Goal: Task Accomplishment & Management: Manage account settings

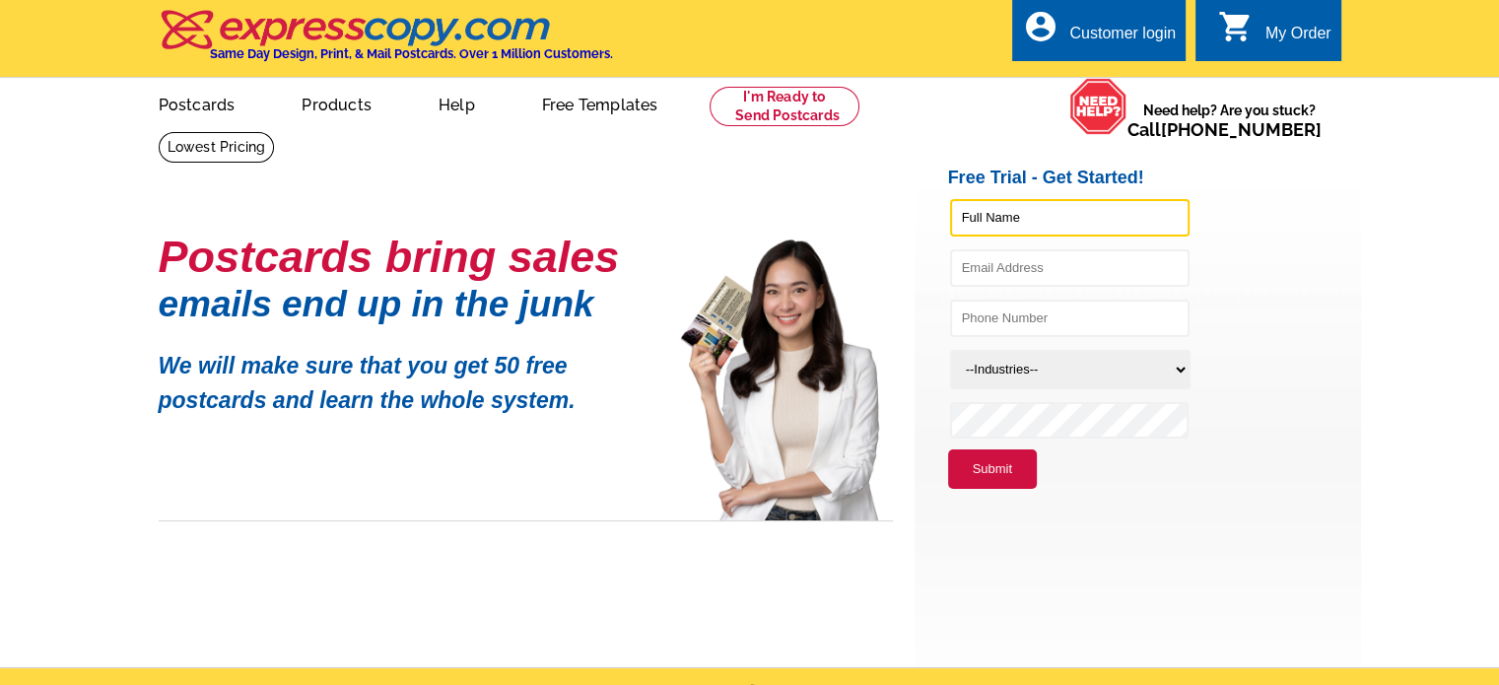
click at [999, 220] on input "text" at bounding box center [1069, 217] width 239 height 37
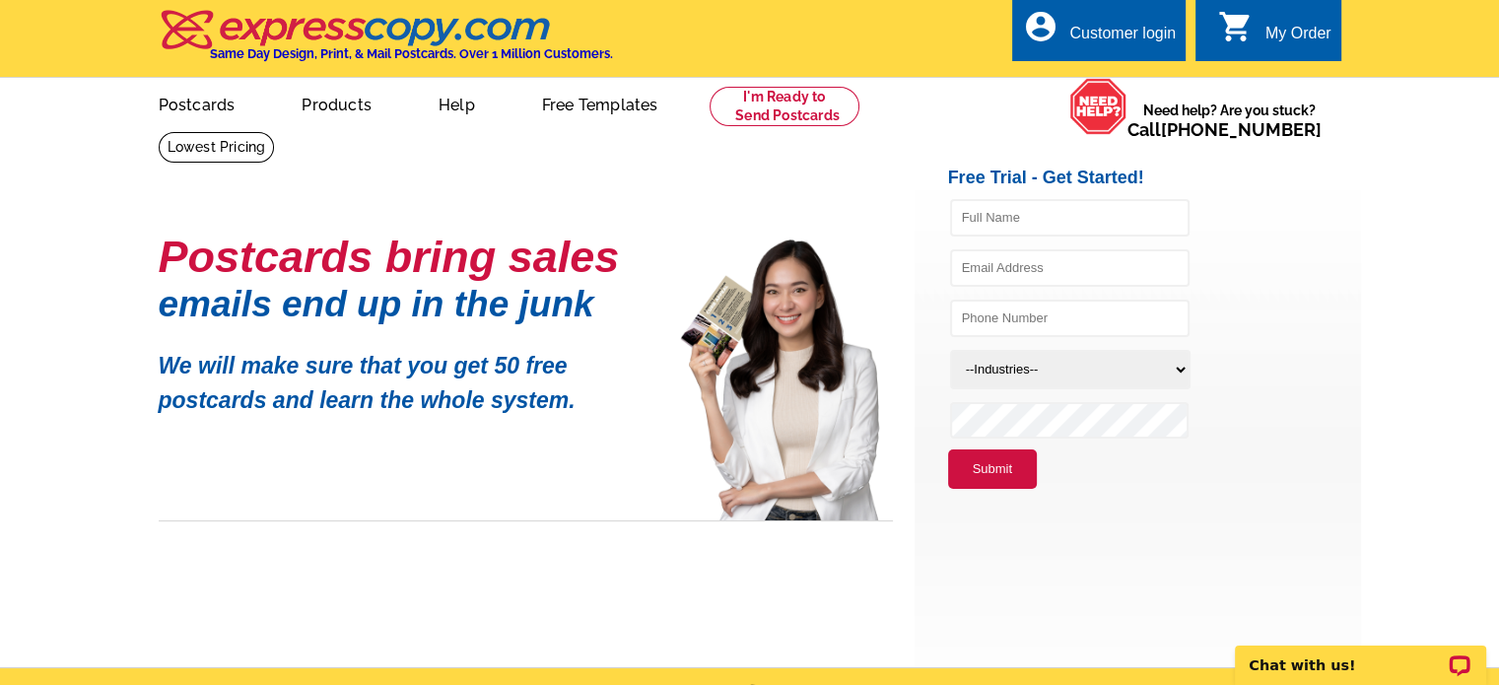
click at [1129, 29] on div "Customer login" at bounding box center [1122, 39] width 106 height 28
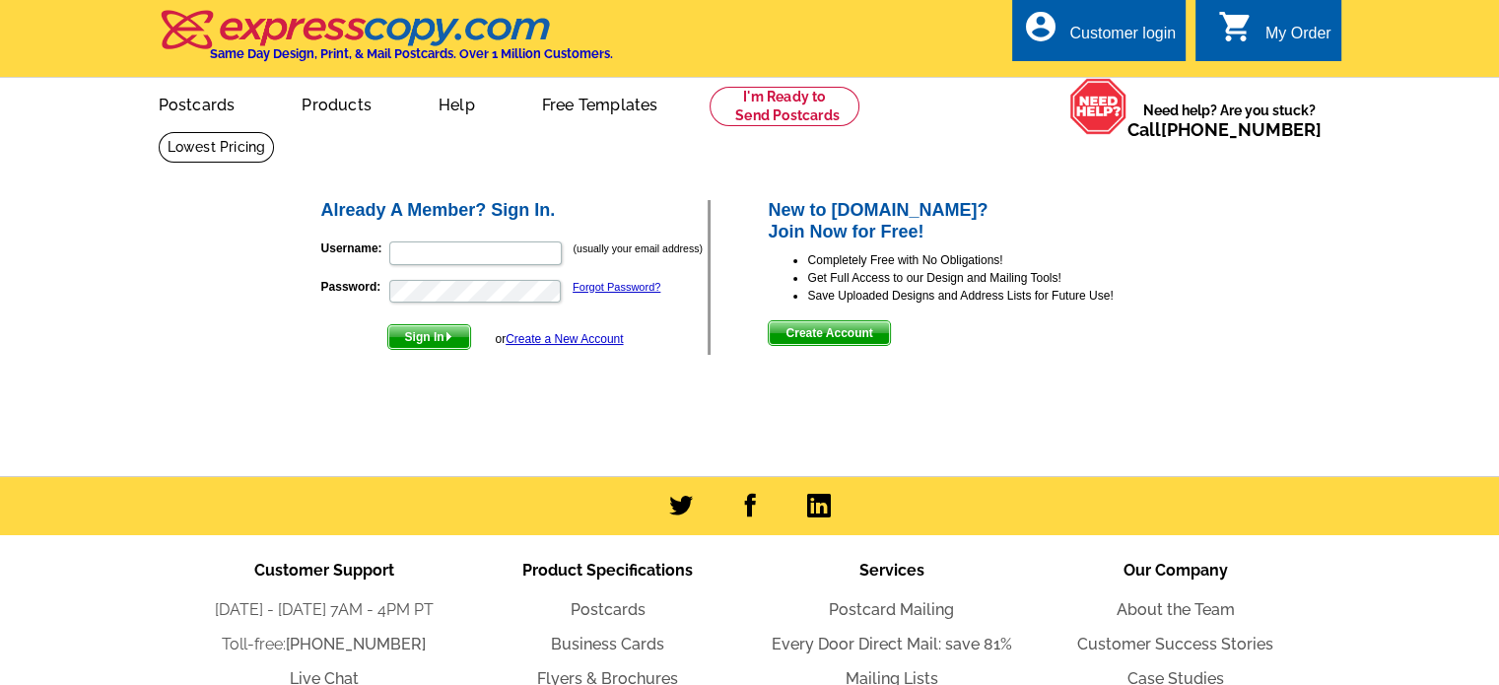
click at [442, 236] on form "Username: (usually your email address) Password: Forgot Password? Sign In or Cr…" at bounding box center [514, 291] width 387 height 120
click at [437, 249] on input "Username:" at bounding box center [475, 253] width 172 height 24
type input "[EMAIL_ADDRESS][DOMAIN_NAME]"
click at [403, 336] on span "Sign In" at bounding box center [429, 337] width 82 height 24
